Goal: Information Seeking & Learning: Learn about a topic

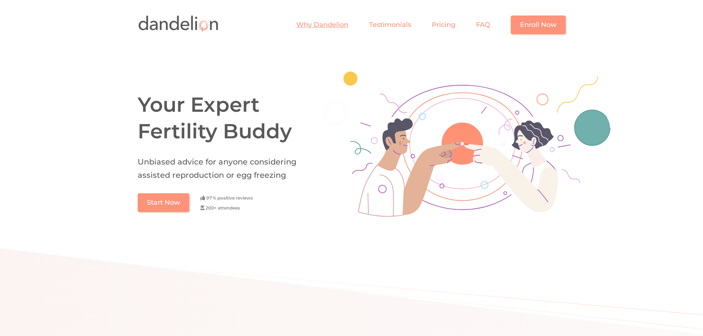
click at [323, 23] on link "Why Dandelion" at bounding box center [332, 25] width 73 height 8
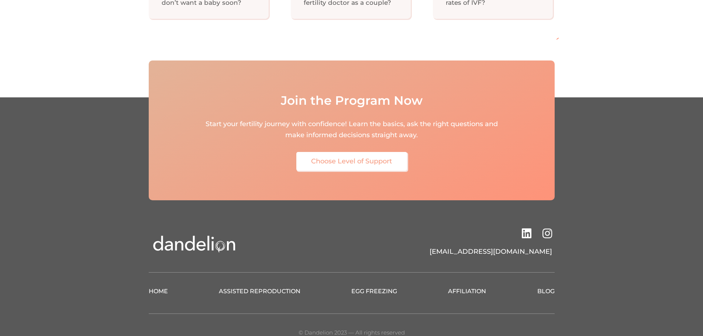
scroll to position [3322, 0]
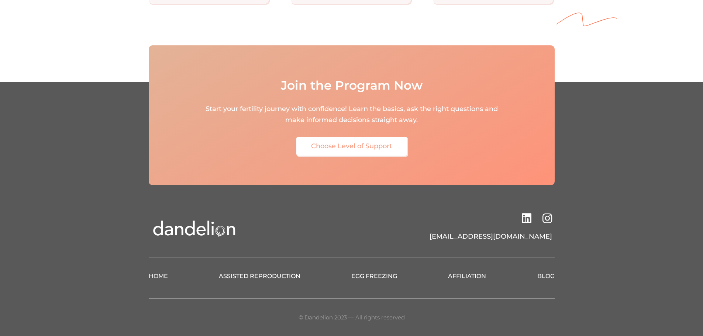
click at [543, 274] on link "BLOG" at bounding box center [546, 276] width 17 height 8
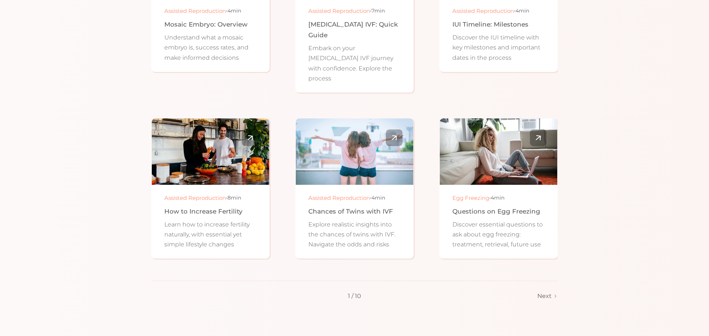
scroll to position [517, 0]
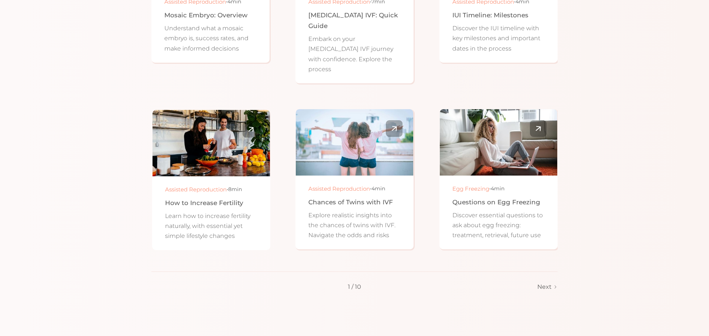
click at [206, 186] on div "Assisted Reproduction" at bounding box center [196, 190] width 62 height 8
